Goal: Task Accomplishment & Management: Use online tool/utility

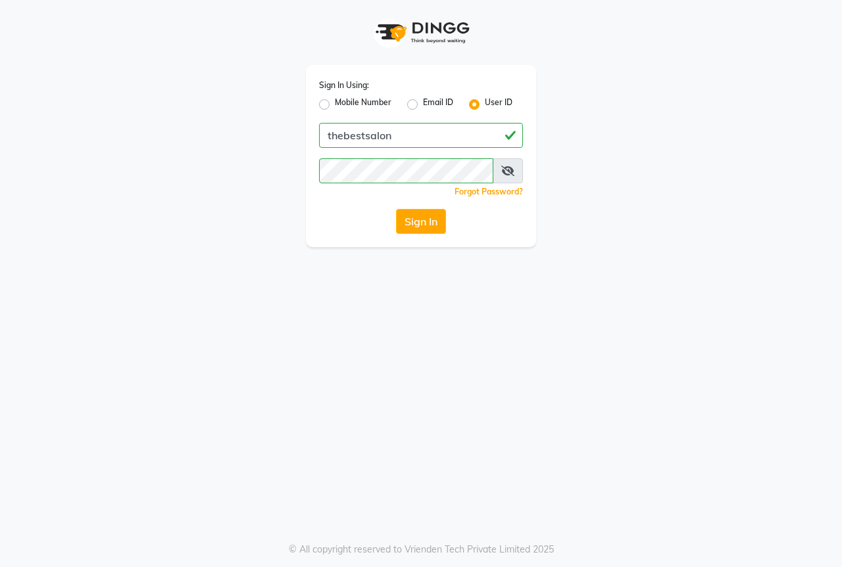
click at [276, 236] on div "Sign In Using: Mobile Number Email ID User ID thebestsalon Remember me Forgot P…" at bounding box center [421, 123] width 750 height 247
click at [415, 226] on button "Sign In" at bounding box center [421, 221] width 50 height 25
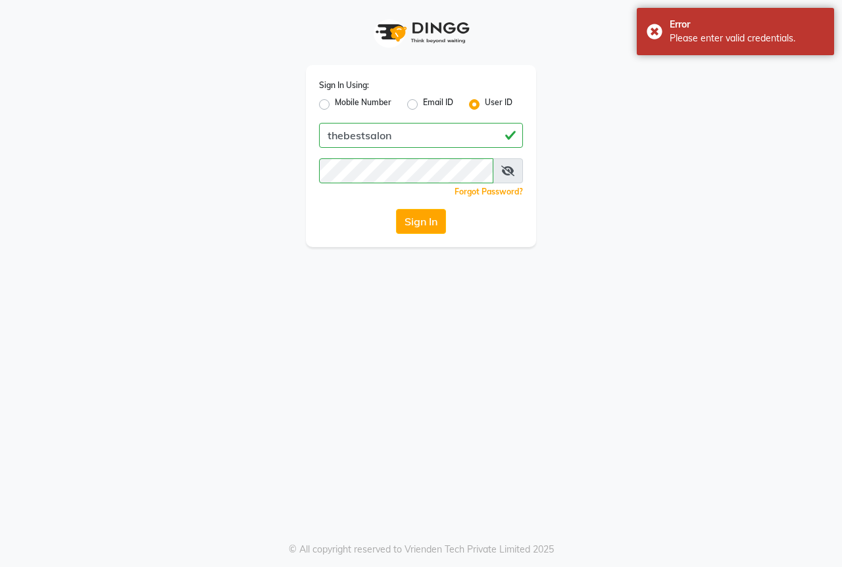
click at [510, 180] on span at bounding box center [508, 170] width 30 height 25
click at [512, 170] on icon at bounding box center [507, 171] width 13 height 11
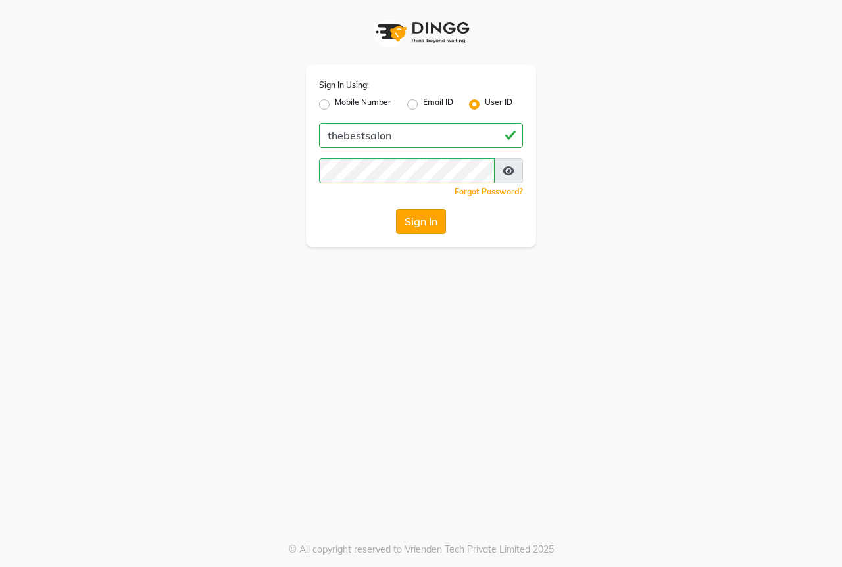
click at [429, 221] on button "Sign In" at bounding box center [421, 221] width 50 height 25
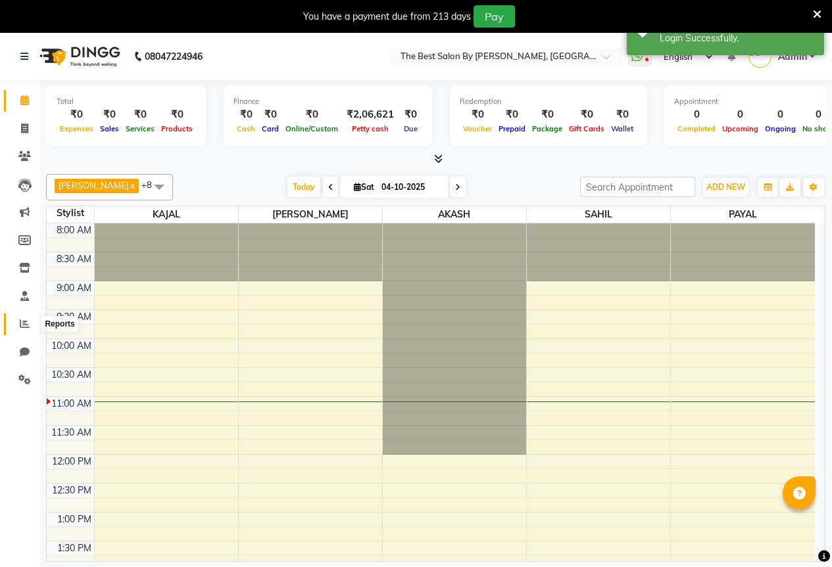
click at [23, 324] on icon at bounding box center [25, 324] width 10 height 10
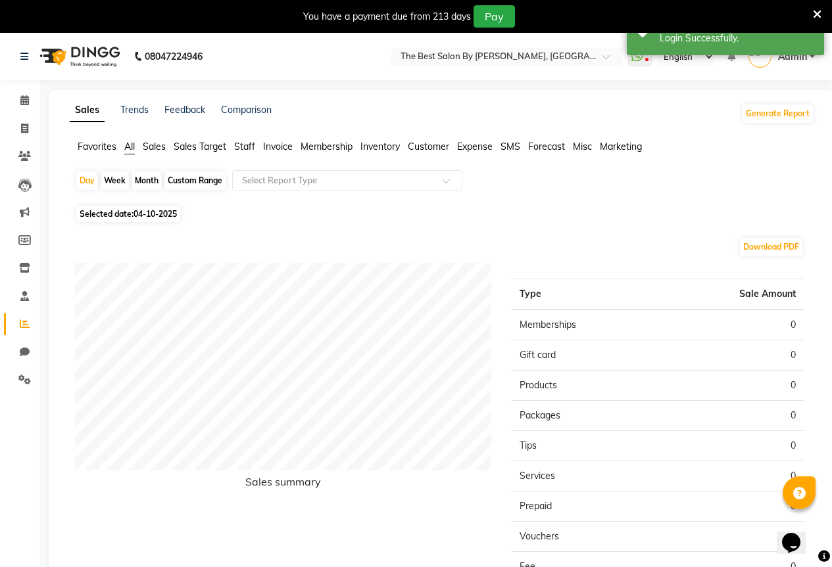
click at [160, 147] on span "Sales" at bounding box center [154, 147] width 23 height 12
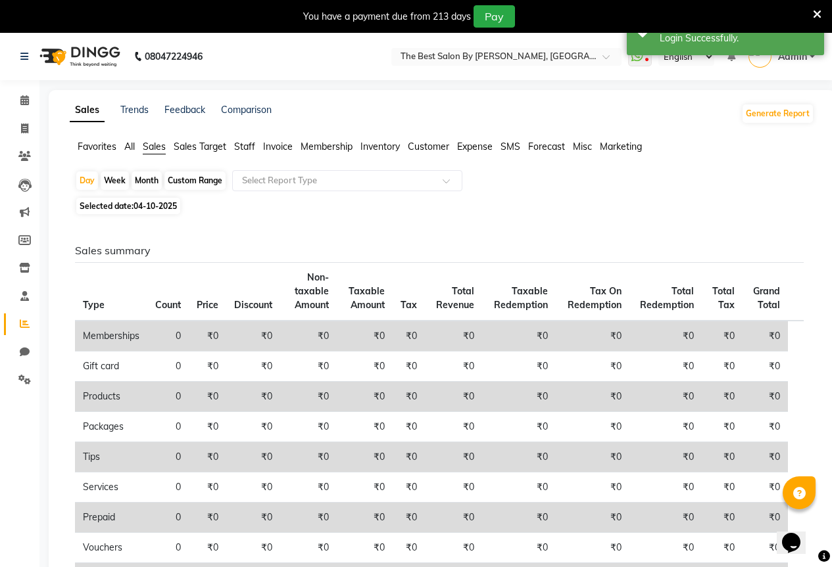
click at [151, 180] on div "Month" at bounding box center [147, 181] width 30 height 18
select select "10"
select select "2025"
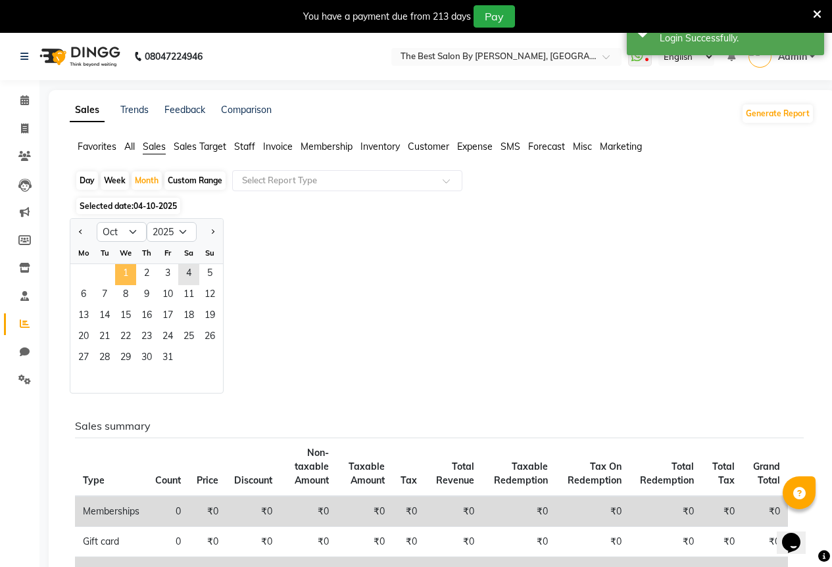
click at [126, 268] on span "1" at bounding box center [125, 274] width 21 height 21
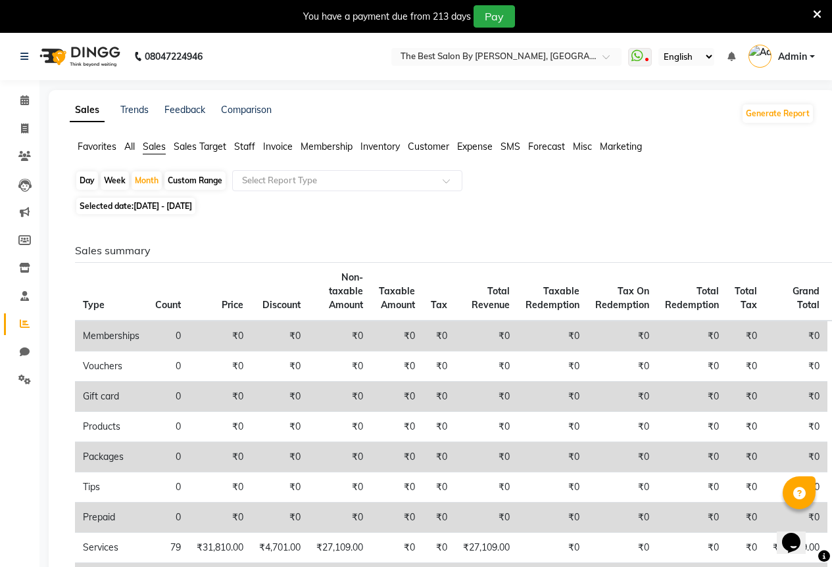
click at [131, 145] on span "All" at bounding box center [129, 147] width 11 height 12
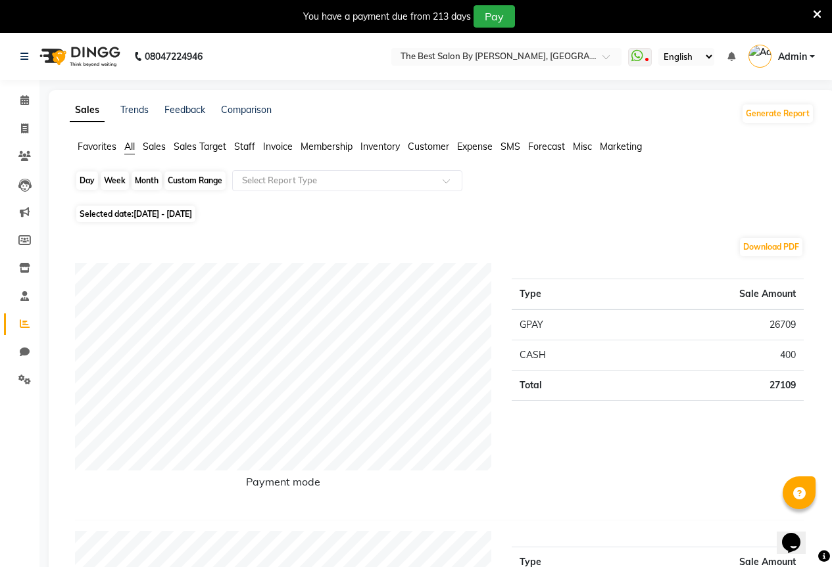
click at [140, 187] on div "Month" at bounding box center [147, 181] width 30 height 18
select select "10"
select select "2025"
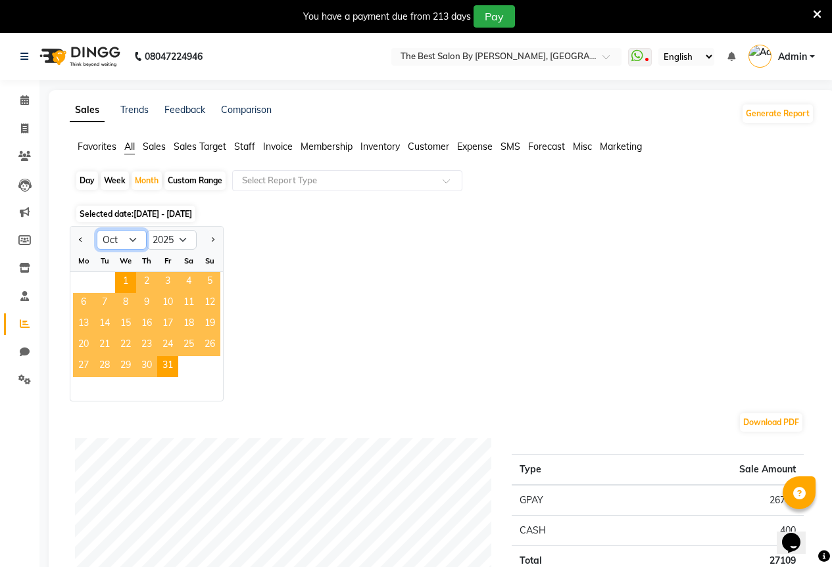
click at [114, 239] on select "Jan Feb Mar Apr May Jun [DATE] Aug Sep Oct Nov Dec" at bounding box center [122, 240] width 50 height 20
select select "9"
click at [97, 230] on select "Jan Feb Mar Apr May Jun [DATE] Aug Sep Oct Nov Dec" at bounding box center [122, 240] width 50 height 20
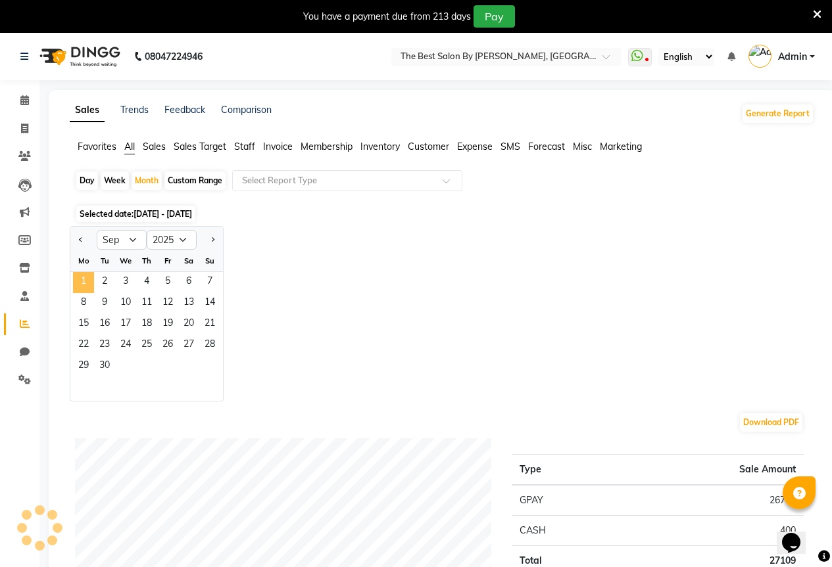
click at [85, 285] on span "1" at bounding box center [83, 282] width 21 height 21
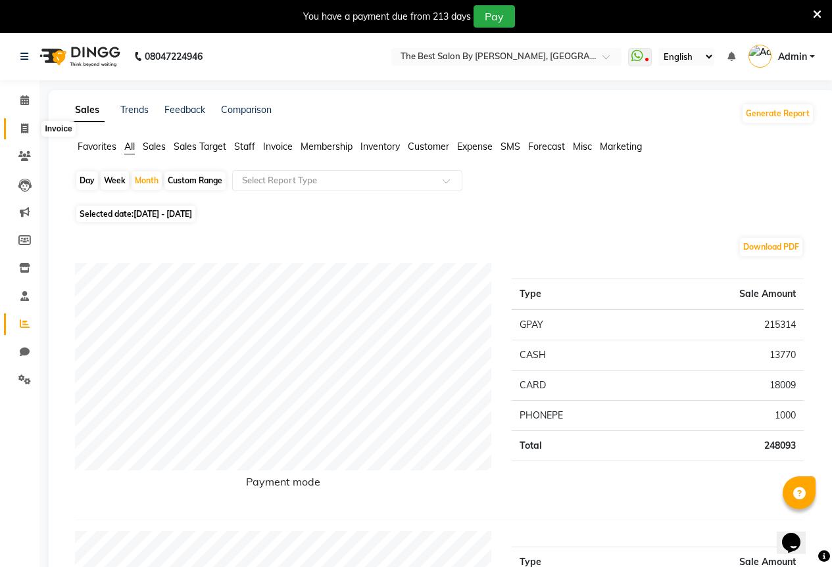
click at [21, 124] on icon at bounding box center [24, 129] width 7 height 10
select select "7209"
select select "service"
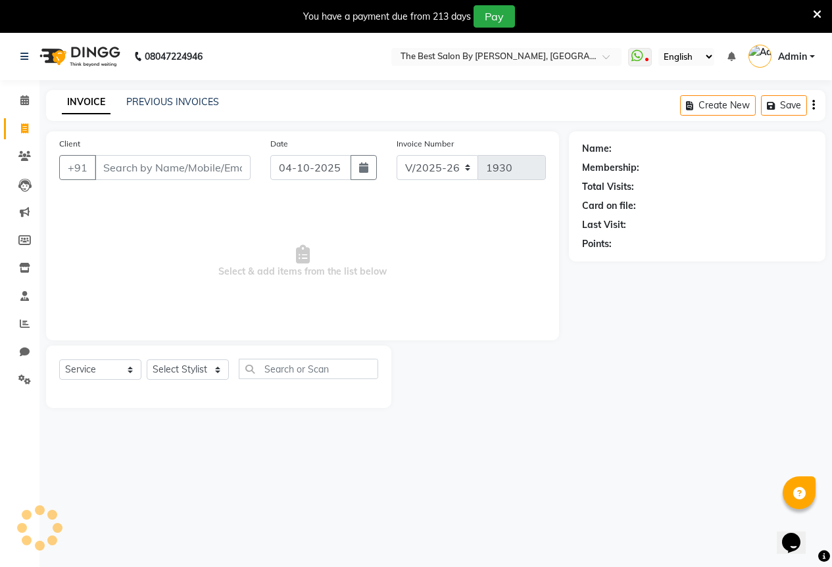
scroll to position [33, 0]
